Goal: Task Accomplishment & Management: Use online tool/utility

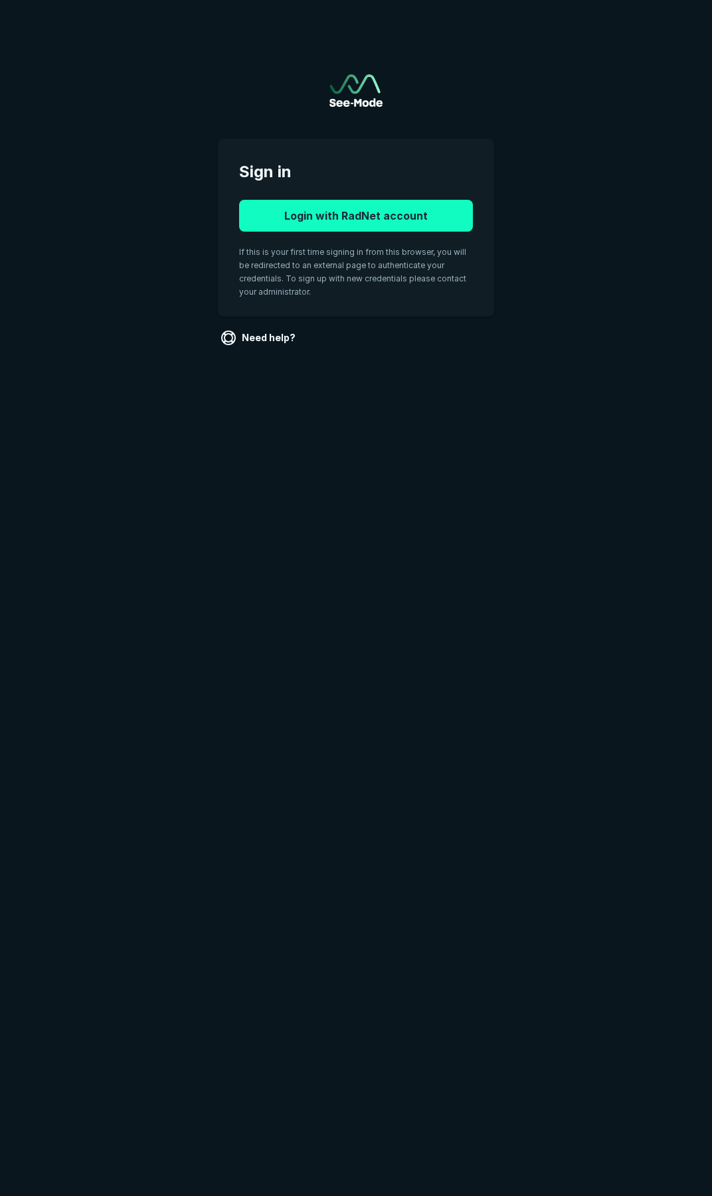
click at [417, 207] on button "Login with RadNet account" at bounding box center [356, 216] width 234 height 32
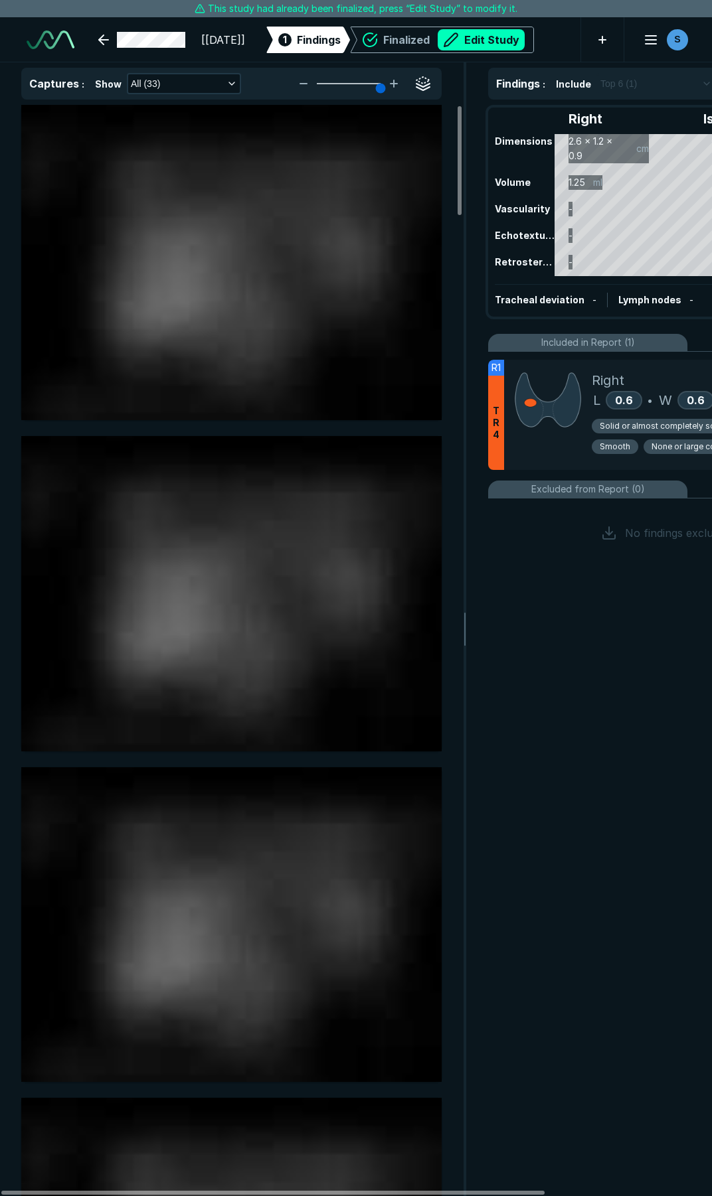
scroll to position [2608, 3586]
